Goal: Task Accomplishment & Management: Use online tool/utility

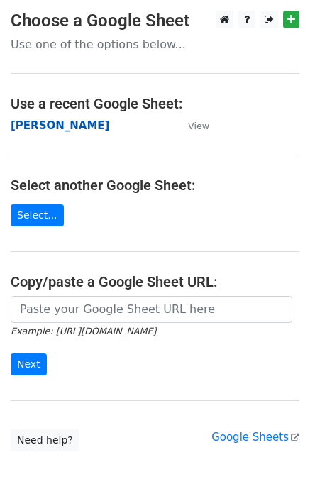
click at [20, 128] on strong "[PERSON_NAME]" at bounding box center [60, 125] width 99 height 13
click at [25, 126] on strong "[PERSON_NAME]" at bounding box center [60, 125] width 99 height 13
click at [23, 128] on strong "[PERSON_NAME]" at bounding box center [60, 125] width 99 height 13
click at [18, 128] on strong "[PERSON_NAME]" at bounding box center [60, 125] width 99 height 13
click at [23, 129] on strong "[PERSON_NAME]" at bounding box center [60, 125] width 99 height 13
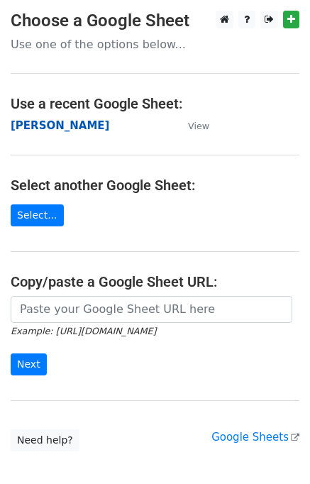
click at [16, 127] on strong "[PERSON_NAME]" at bounding box center [60, 125] width 99 height 13
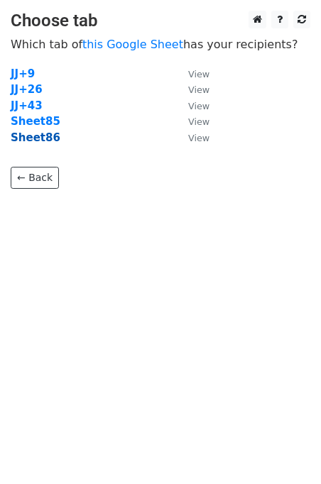
click at [46, 138] on strong "Sheet86" at bounding box center [36, 137] width 50 height 13
click at [33, 138] on strong "Sheet86" at bounding box center [36, 137] width 50 height 13
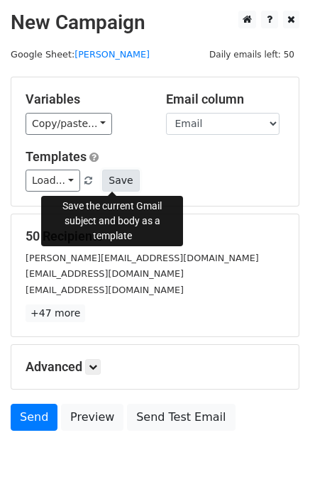
click at [107, 183] on button "Save" at bounding box center [120, 181] width 37 height 22
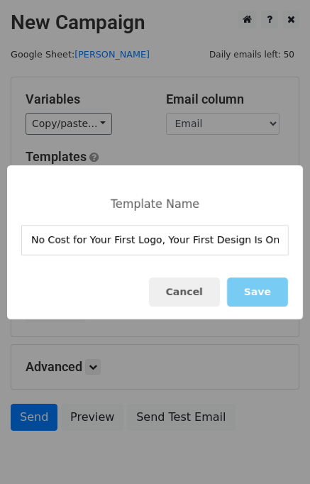
type input "No Cost for Your First Logo, Your First Design Is On Us!"
click at [279, 301] on button "Save" at bounding box center [257, 291] width 61 height 29
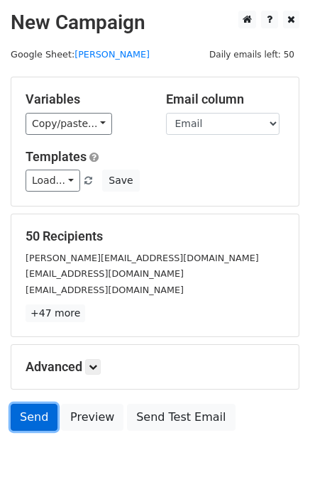
click at [52, 414] on link "Send" at bounding box center [34, 417] width 47 height 27
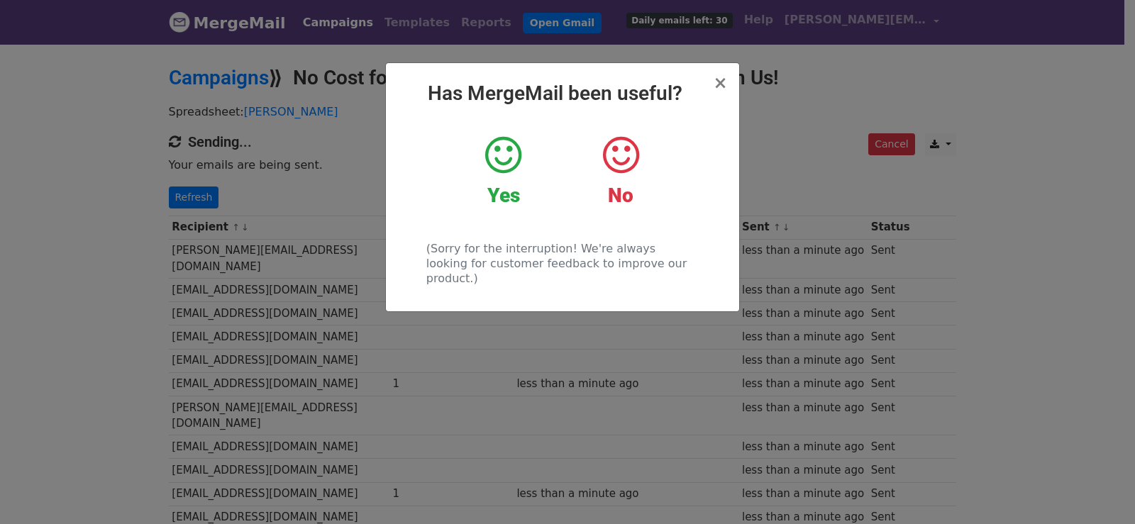
click at [183, 172] on div "× Has MergeMail been useful? Yes No (Sorry for the interruption! We're always l…" at bounding box center [567, 284] width 1135 height 482
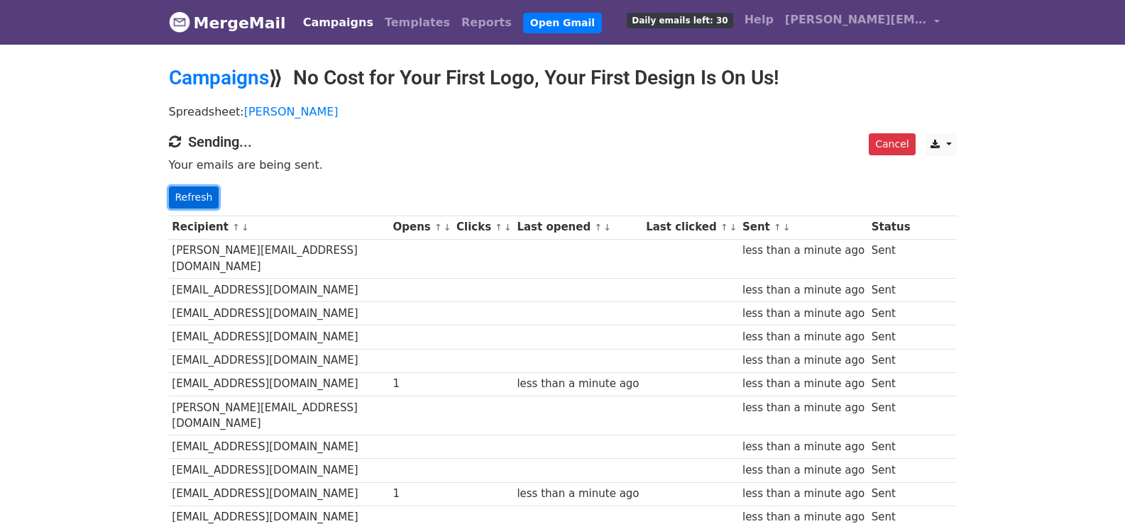
click at [203, 201] on link "Refresh" at bounding box center [194, 198] width 50 height 22
click at [178, 187] on link "Refresh" at bounding box center [194, 198] width 50 height 22
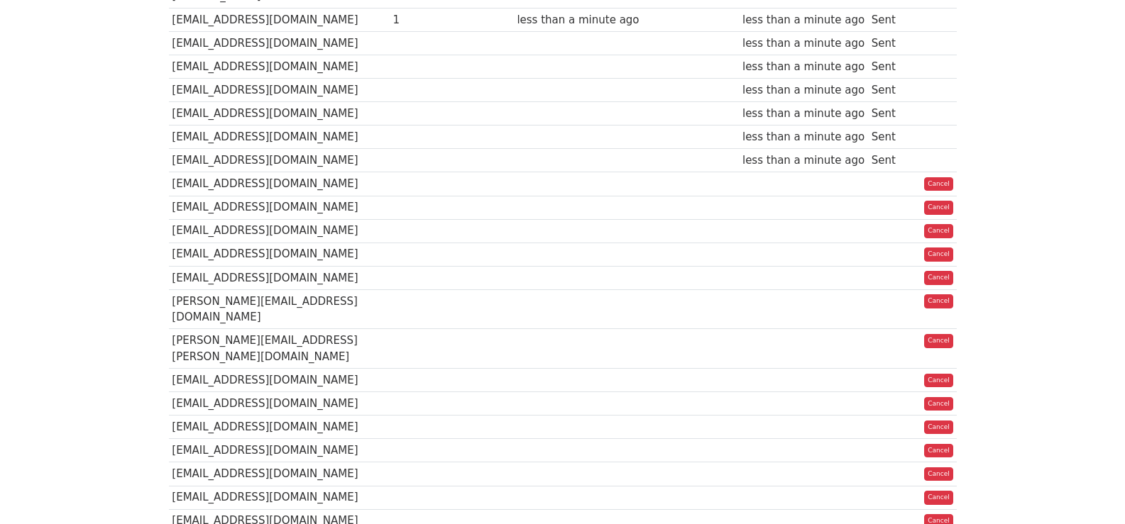
scroll to position [946, 0]
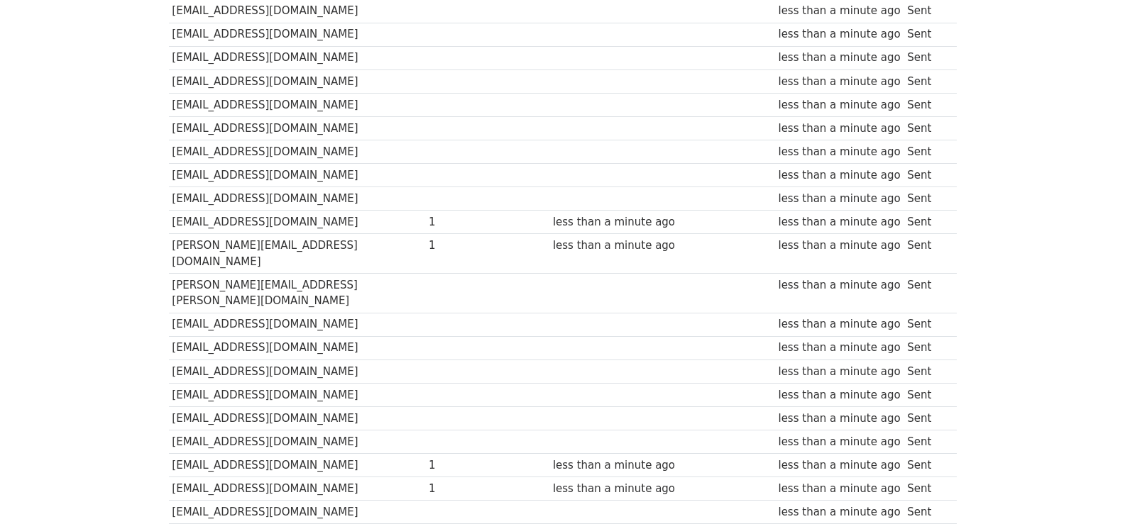
scroll to position [1012, 0]
